Goal: Transaction & Acquisition: Purchase product/service

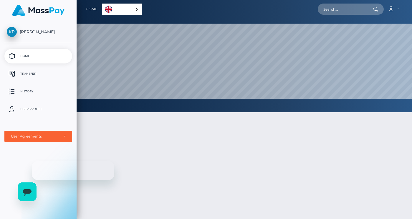
scroll to position [112, 336]
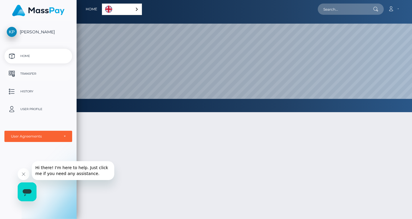
click at [24, 75] on p "Transfer" at bounding box center [38, 73] width 63 height 9
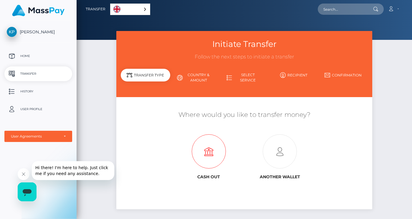
click at [212, 151] on icon at bounding box center [208, 151] width 71 height 34
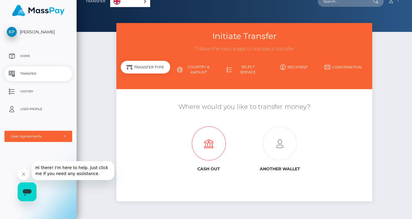
scroll to position [8, 0]
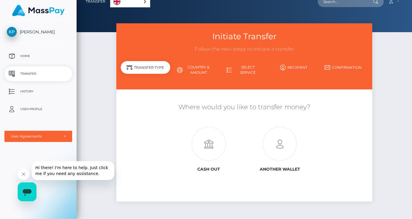
click at [155, 68] on div "Transfer Type" at bounding box center [145, 67] width 49 height 13
click at [203, 67] on link "Country & Amount" at bounding box center [194, 69] width 49 height 15
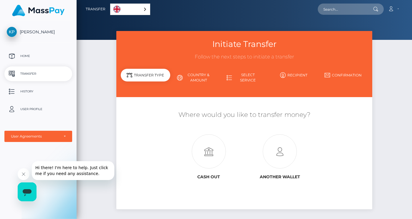
click at [206, 73] on link "Country & Amount" at bounding box center [194, 77] width 49 height 15
click at [24, 176] on button "Close message from company" at bounding box center [24, 174] width 12 height 12
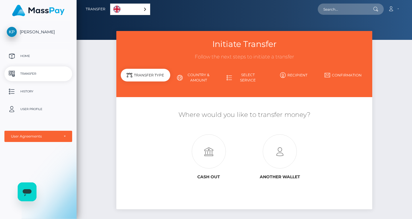
click at [36, 57] on p "Home" at bounding box center [38, 56] width 63 height 9
